Goal: Task Accomplishment & Management: Complete application form

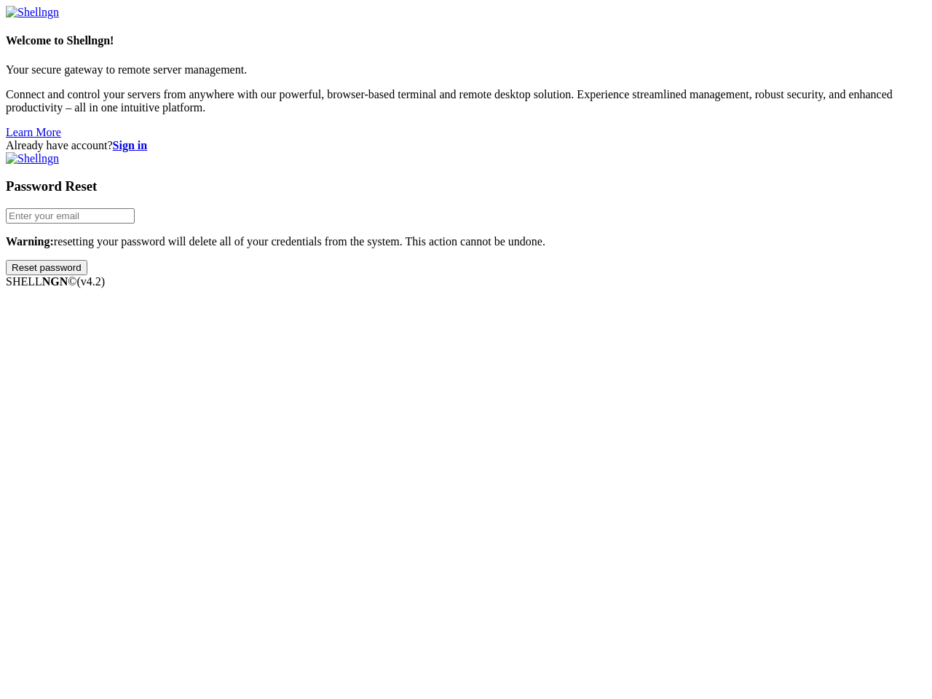
click at [87, 275] on input "Reset password" at bounding box center [47, 267] width 82 height 15
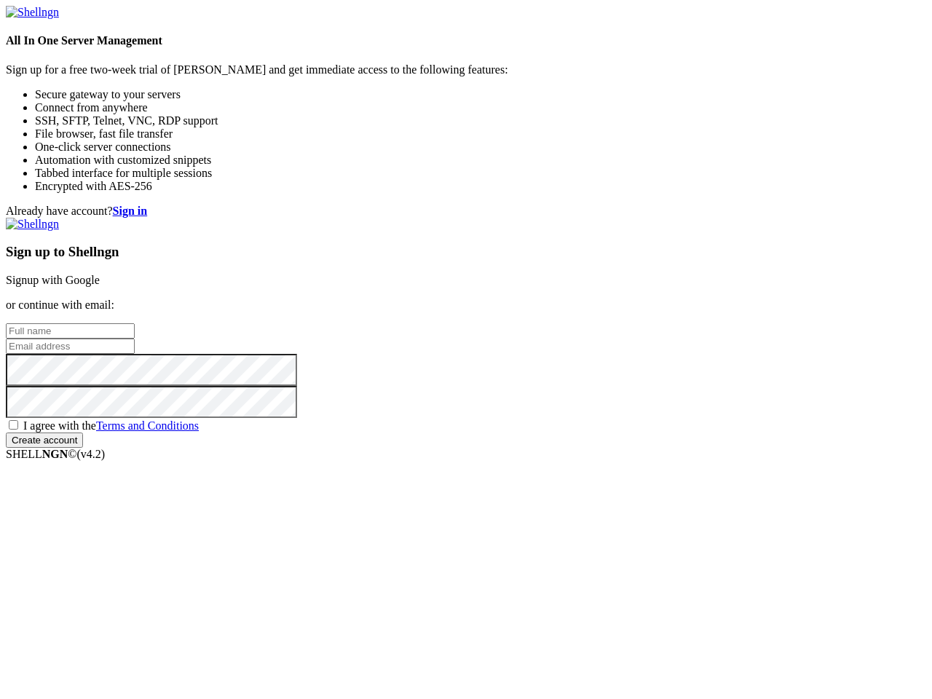
click at [135, 349] on input "email" at bounding box center [70, 345] width 129 height 15
click at [83, 448] on input "Create account" at bounding box center [44, 439] width 77 height 15
